Goal: Check status: Check status

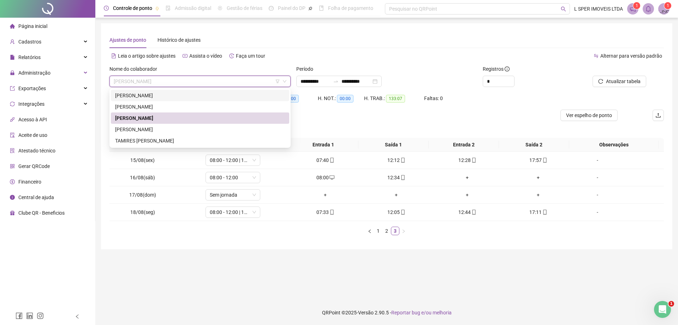
click at [437, 41] on div "Ajustes de ponto Histórico de ajustes" at bounding box center [387, 40] width 555 height 16
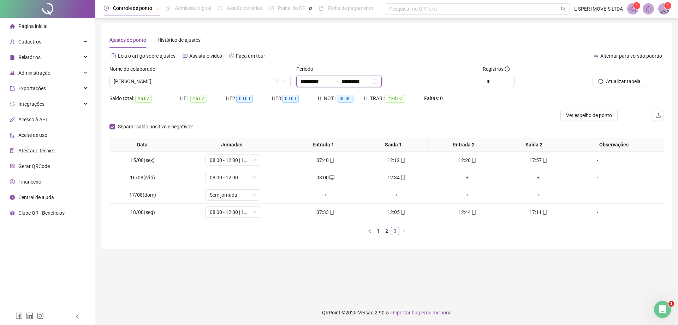
click at [352, 77] on input "**********" at bounding box center [357, 81] width 30 height 8
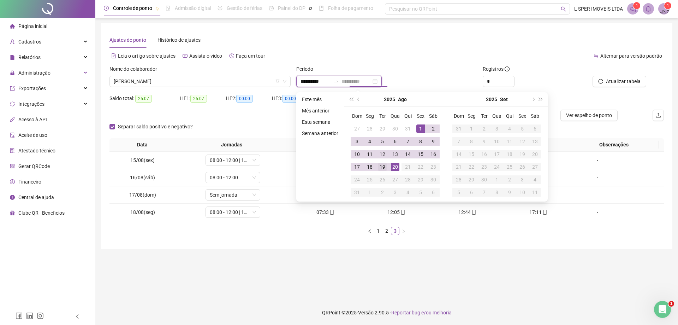
type input "**********"
click at [380, 170] on div "19" at bounding box center [382, 167] width 8 height 8
type input "**********"
click at [410, 32] on div "Ajustes de ponto Histórico de ajustes" at bounding box center [387, 40] width 555 height 16
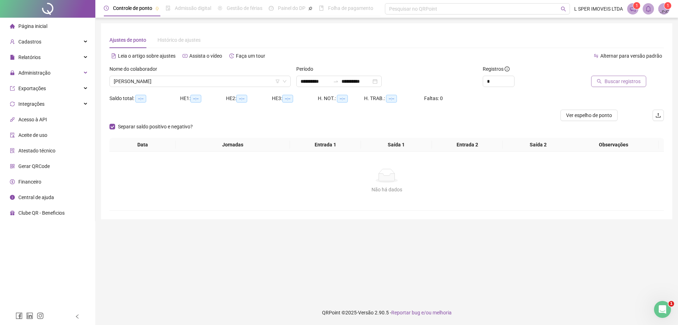
click at [617, 78] on span "Buscar registros" at bounding box center [623, 81] width 36 height 8
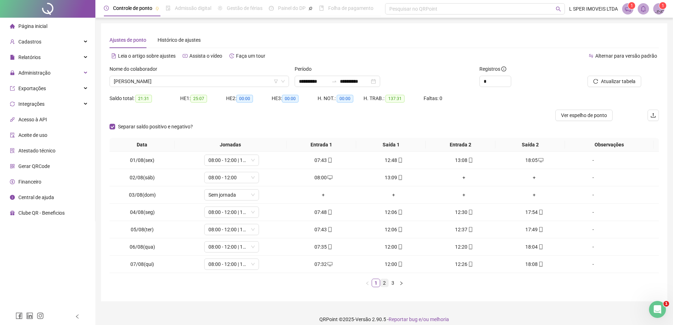
click at [382, 282] on link "2" at bounding box center [385, 283] width 8 height 8
click at [392, 282] on link "3" at bounding box center [393, 283] width 8 height 8
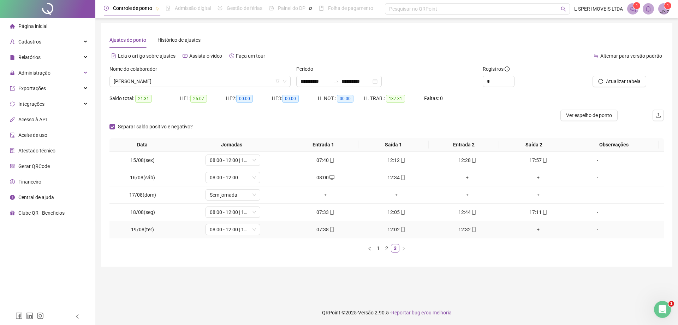
click at [533, 227] on div "+" at bounding box center [538, 229] width 65 height 8
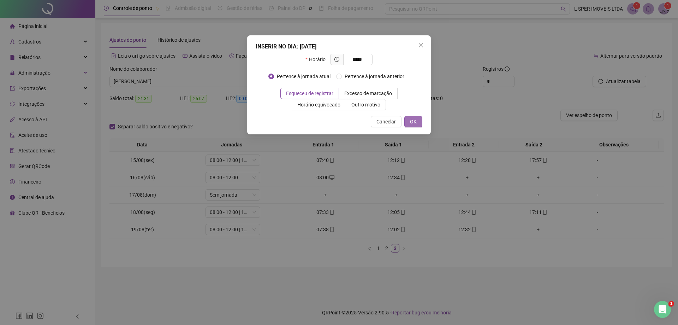
type input "*****"
click at [416, 124] on span "OK" at bounding box center [413, 122] width 7 height 8
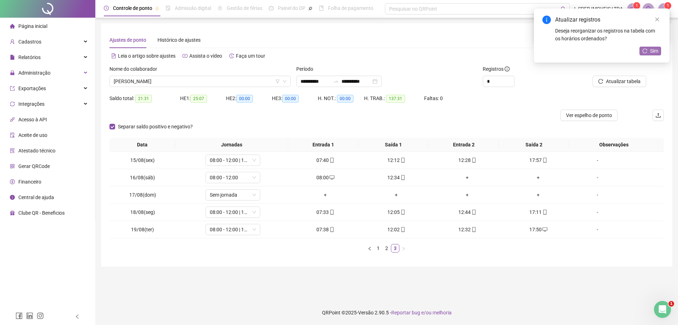
click at [652, 54] on span "Sim" at bounding box center [655, 51] width 8 height 8
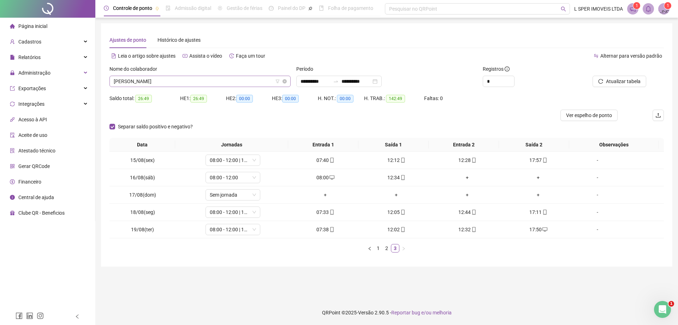
click at [208, 76] on span "[PERSON_NAME]" at bounding box center [200, 81] width 173 height 11
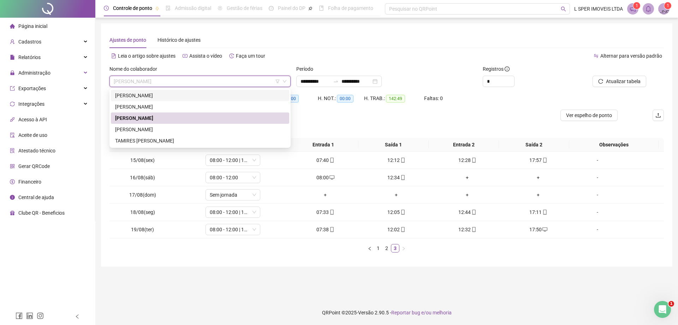
click at [340, 56] on div "Leia o artigo sobre ajustes Assista o vídeo Faça um tour" at bounding box center [248, 55] width 277 height 11
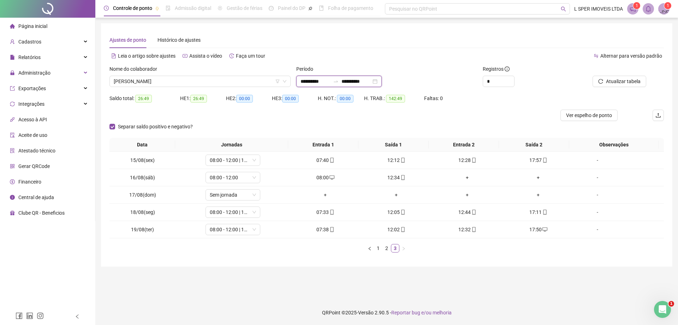
click at [357, 83] on input "**********" at bounding box center [357, 81] width 30 height 8
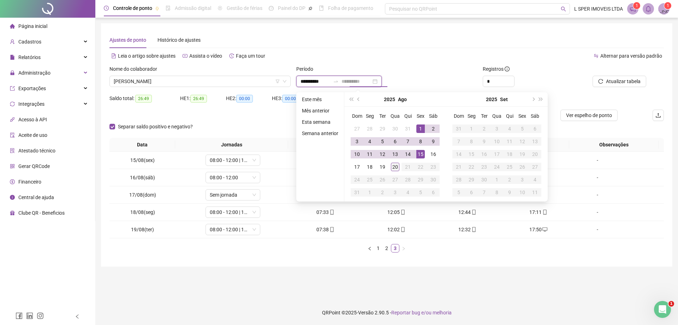
type input "**********"
click at [398, 165] on div "20" at bounding box center [395, 167] width 8 height 8
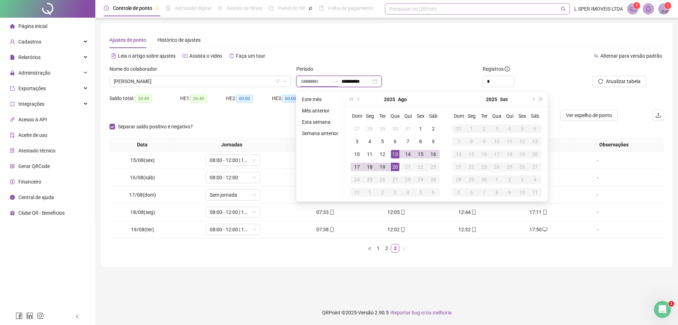
type input "**********"
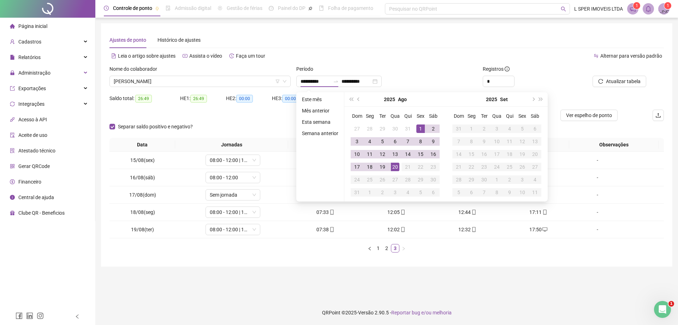
click at [423, 52] on div "Alternar para versão padrão" at bounding box center [525, 55] width 277 height 11
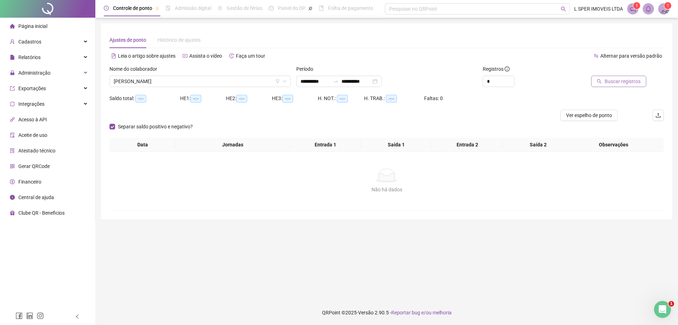
click at [609, 83] on span "Buscar registros" at bounding box center [623, 81] width 36 height 8
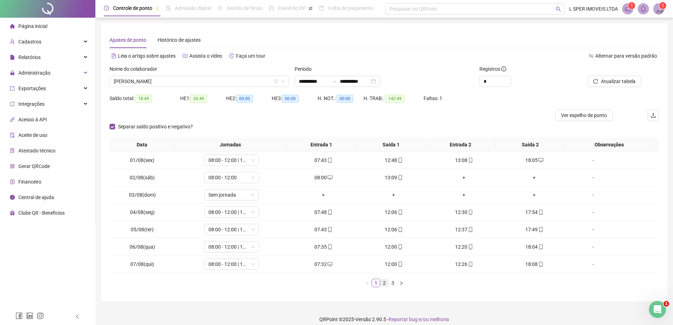
click at [383, 286] on link "2" at bounding box center [385, 283] width 8 height 8
click at [392, 284] on link "3" at bounding box center [393, 283] width 8 height 8
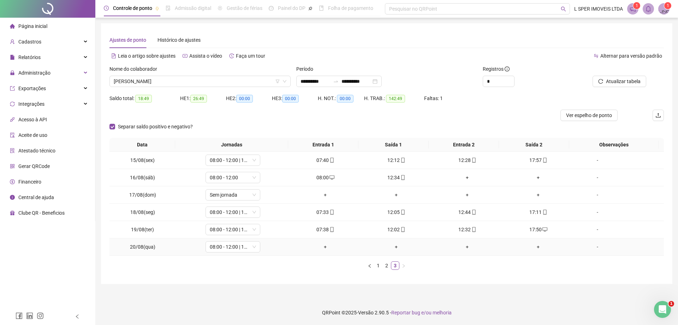
click at [324, 247] on div "+" at bounding box center [325, 247] width 65 height 8
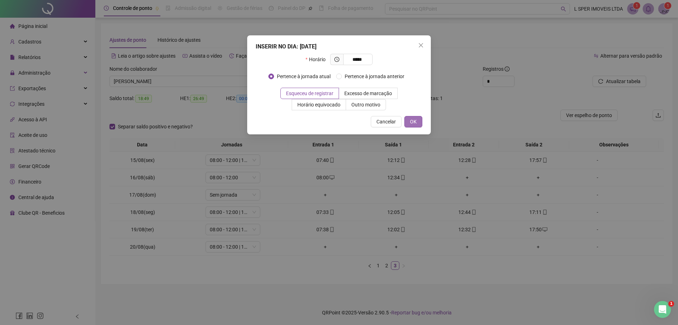
type input "*****"
click at [415, 124] on span "OK" at bounding box center [413, 122] width 7 height 8
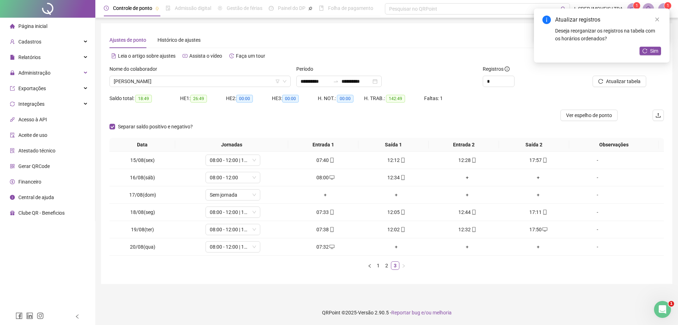
click at [654, 44] on div "Atualizar registros Deseja reorganizar os registros na tabela com os horários o…" at bounding box center [602, 35] width 136 height 54
click at [653, 45] on div "Atualizar registros Deseja reorganizar os registros na tabela com os horários o…" at bounding box center [602, 35] width 136 height 54
click at [646, 55] on div "Atualizar registros Deseja reorganizar os registros na tabela com os horários o…" at bounding box center [602, 35] width 136 height 54
click at [649, 46] on div "Atualizar registros Deseja reorganizar os registros na tabela com os horários o…" at bounding box center [602, 35] width 136 height 54
click at [643, 52] on icon "reload" at bounding box center [645, 50] width 5 height 5
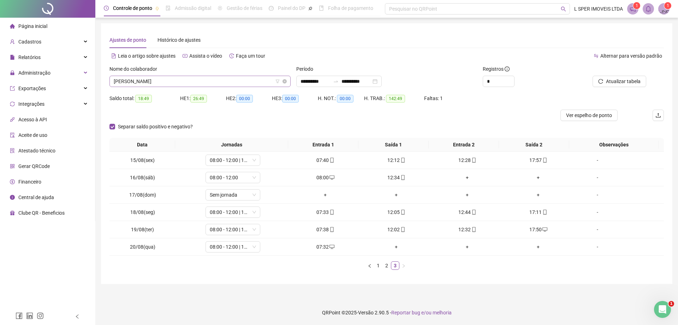
click at [190, 78] on span "[PERSON_NAME]" at bounding box center [200, 81] width 173 height 11
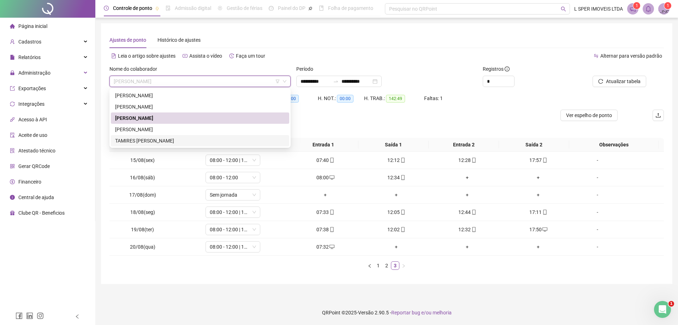
click at [165, 137] on div "TAMIRES [PERSON_NAME]" at bounding box center [200, 141] width 170 height 8
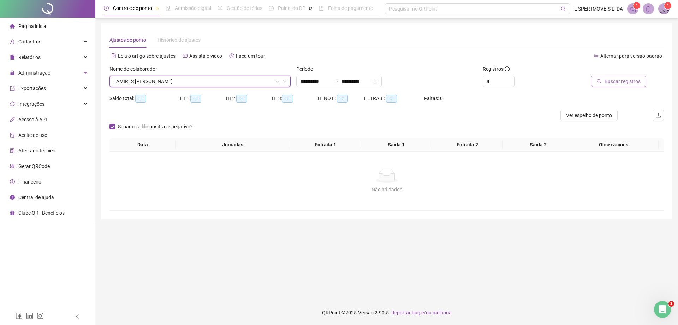
click at [609, 76] on button "Buscar registros" at bounding box center [619, 81] width 55 height 11
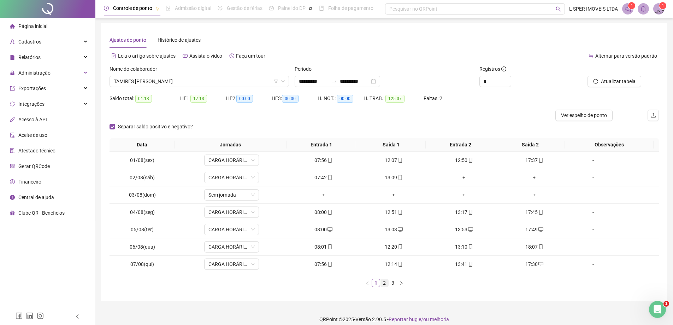
click at [388, 285] on link "2" at bounding box center [385, 283] width 8 height 8
click at [393, 285] on link "3" at bounding box center [393, 283] width 8 height 8
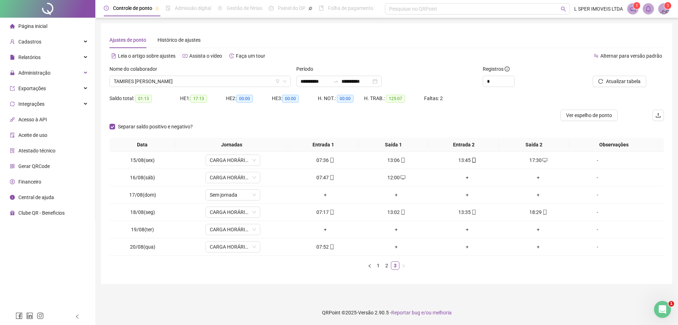
click at [616, 89] on div "Atualizar tabela" at bounding box center [620, 79] width 93 height 28
click at [617, 84] on span "Atualizar tabela" at bounding box center [623, 81] width 35 height 8
click at [135, 84] on span "TAMIRES [PERSON_NAME]" at bounding box center [200, 81] width 173 height 11
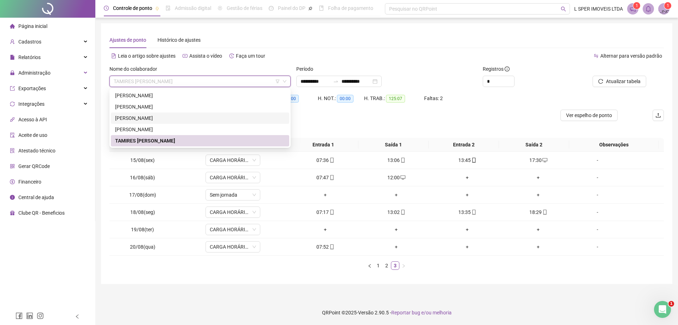
click at [139, 122] on div "[PERSON_NAME]" at bounding box center [200, 117] width 178 height 11
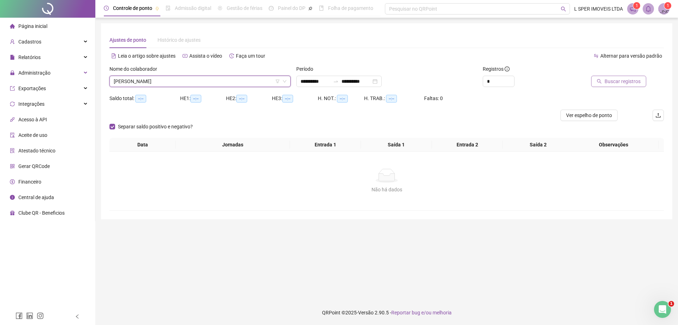
click at [623, 76] on button "Buscar registros" at bounding box center [619, 81] width 55 height 11
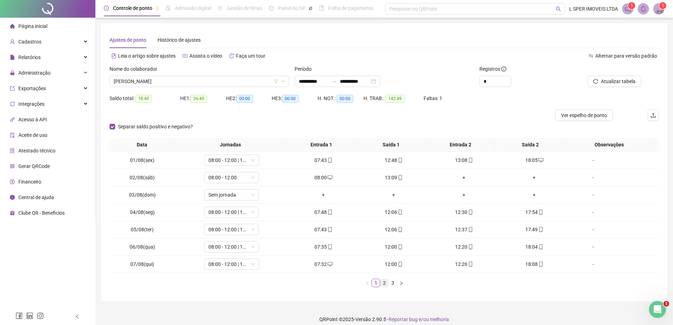
click at [383, 281] on link "2" at bounding box center [385, 283] width 8 height 8
click at [392, 284] on link "3" at bounding box center [393, 283] width 8 height 8
